Goal: Information Seeking & Learning: Learn about a topic

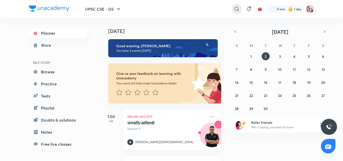
click at [237, 7] on icon at bounding box center [237, 9] width 6 height 6
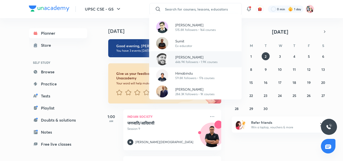
click at [188, 55] on p "[PERSON_NAME]" at bounding box center [196, 57] width 42 height 5
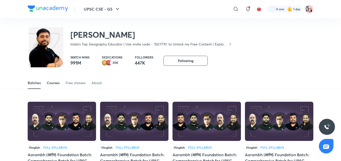
click at [55, 82] on div "Courses" at bounding box center [53, 82] width 13 height 5
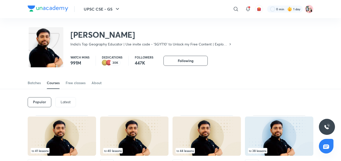
click at [64, 99] on div "Latest" at bounding box center [65, 102] width 21 height 10
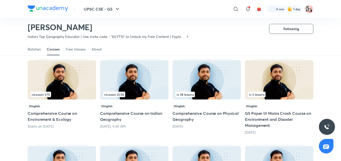
scroll to position [41, 0]
click at [202, 76] on img at bounding box center [206, 79] width 68 height 39
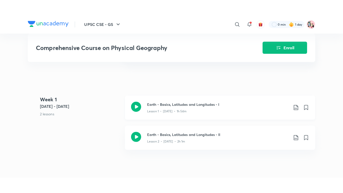
scroll to position [241, 0]
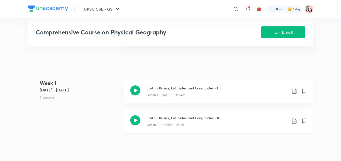
click at [162, 123] on p "Lesson 2 • [DATE] • 2h 1m" at bounding box center [165, 125] width 38 height 5
